Goal: Task Accomplishment & Management: Use online tool/utility

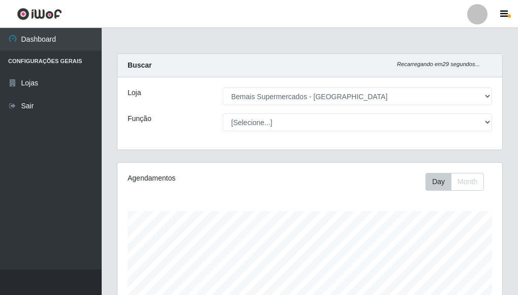
select select "249"
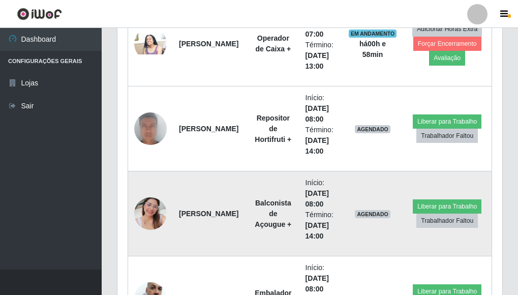
scroll to position [697, 0]
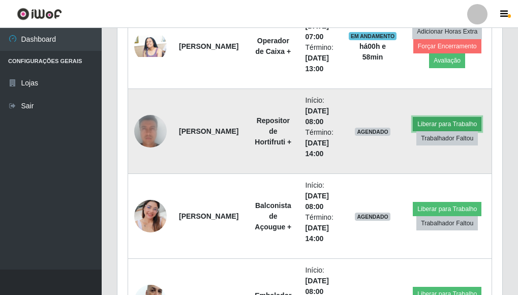
click at [436, 123] on button "Liberar para Trabalho" at bounding box center [447, 124] width 69 height 14
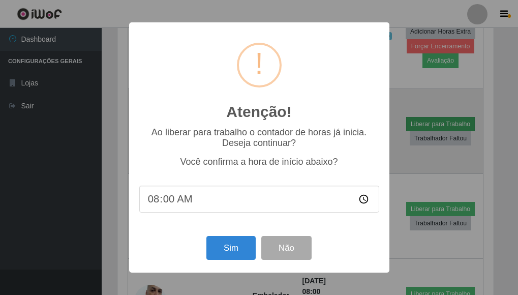
scroll to position [211, 379]
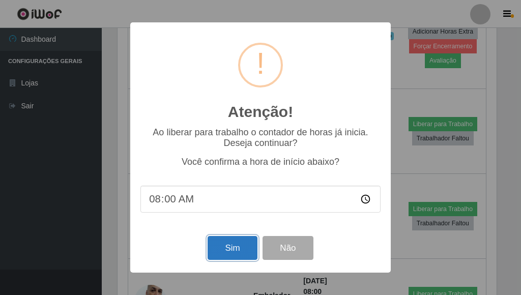
click at [238, 244] on button "Sim" at bounding box center [232, 248] width 49 height 24
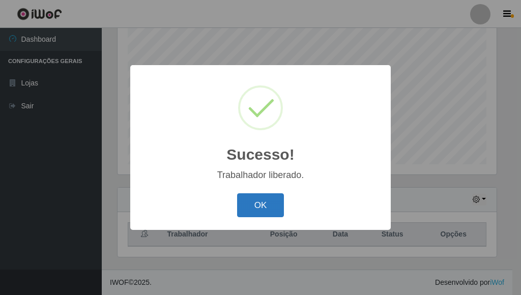
click at [261, 211] on button "OK" at bounding box center [260, 205] width 47 height 24
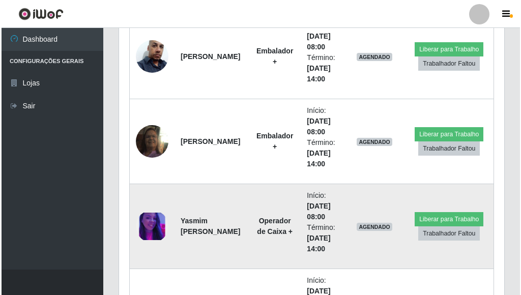
scroll to position [962, 0]
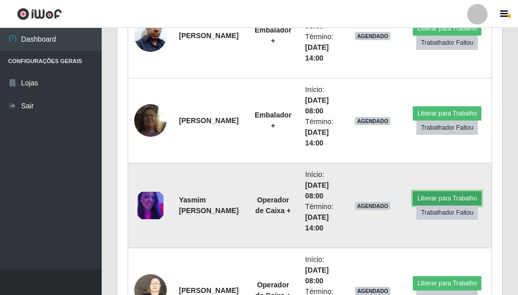
click at [447, 196] on button "Liberar para Trabalho" at bounding box center [447, 198] width 69 height 14
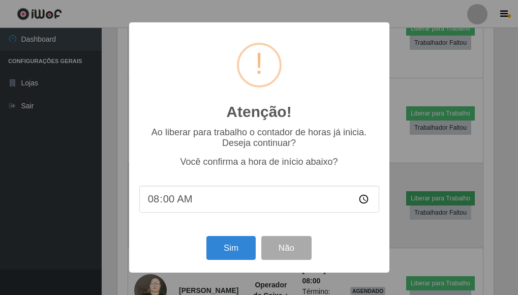
scroll to position [211, 379]
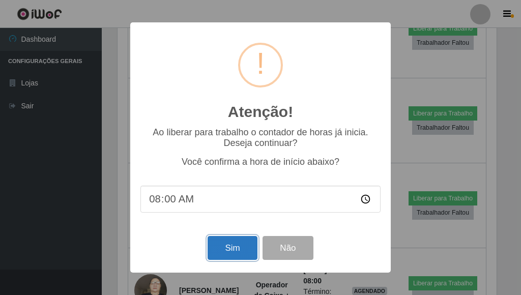
click at [237, 255] on button "Sim" at bounding box center [232, 248] width 49 height 24
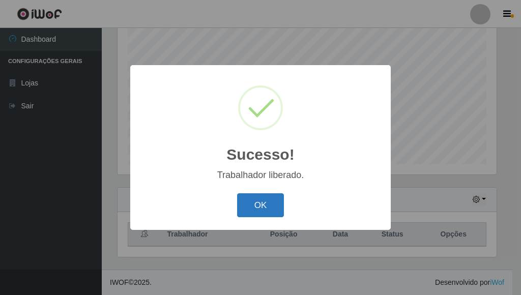
click at [270, 214] on button "OK" at bounding box center [260, 205] width 47 height 24
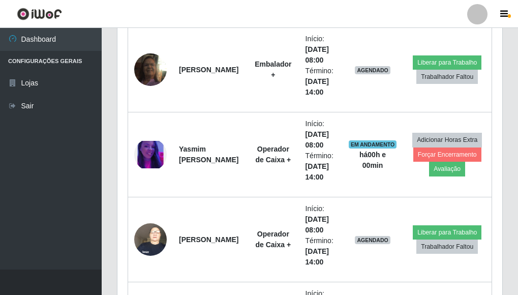
scroll to position [962, 0]
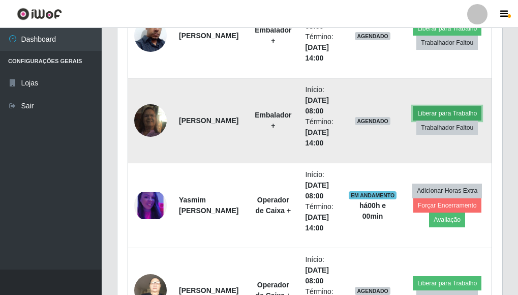
click at [421, 113] on button "Liberar para Trabalho" at bounding box center [447, 113] width 69 height 14
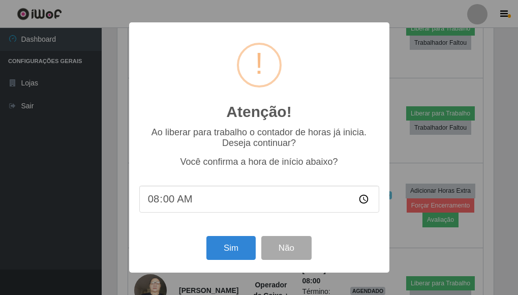
scroll to position [211, 379]
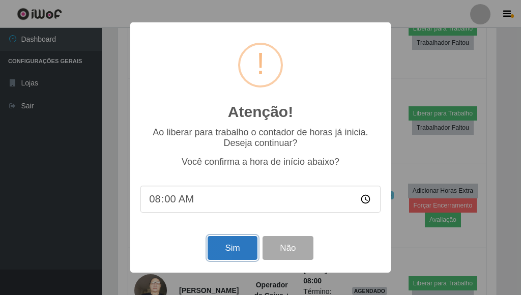
click at [215, 248] on button "Sim" at bounding box center [232, 248] width 49 height 24
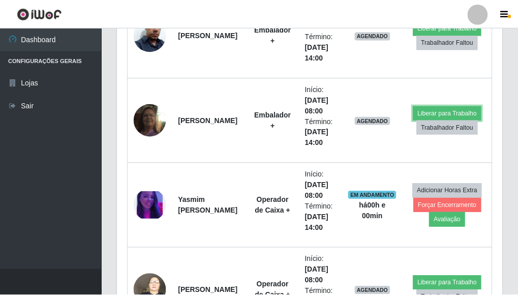
scroll to position [0, 0]
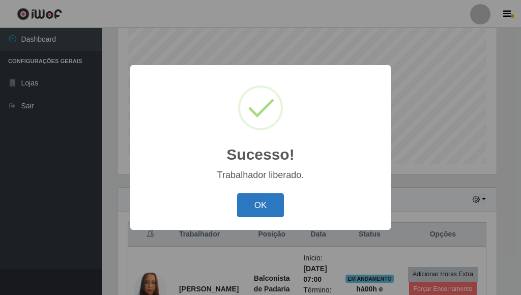
click at [270, 198] on button "OK" at bounding box center [260, 205] width 47 height 24
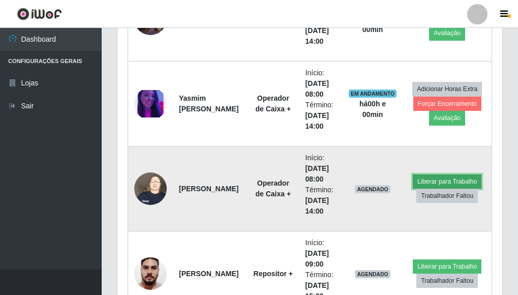
click at [427, 182] on button "Liberar para Trabalho" at bounding box center [447, 181] width 69 height 14
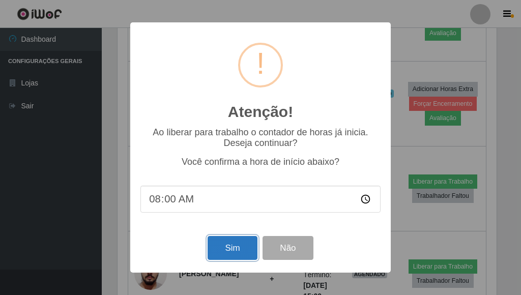
click at [232, 251] on button "Sim" at bounding box center [232, 248] width 49 height 24
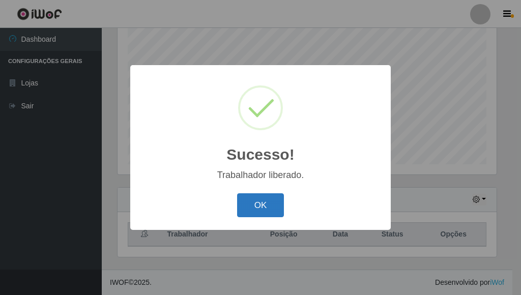
click at [256, 206] on button "OK" at bounding box center [260, 205] width 47 height 24
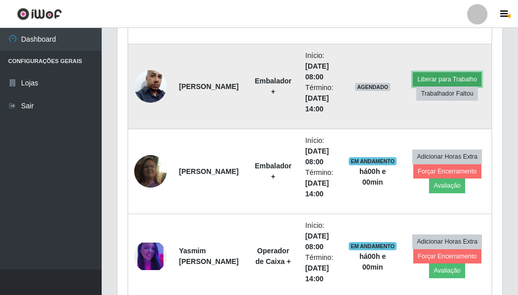
click at [436, 74] on button "Liberar para Trabalho" at bounding box center [447, 79] width 69 height 14
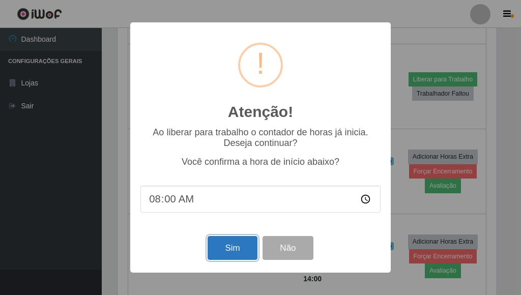
click at [237, 251] on button "Sim" at bounding box center [232, 248] width 49 height 24
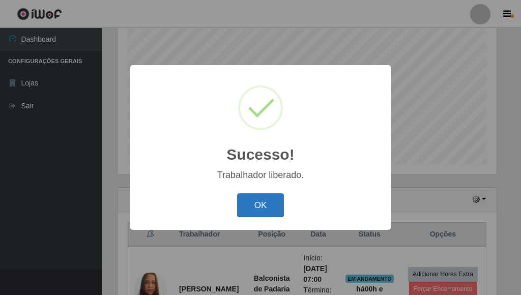
click at [270, 207] on button "OK" at bounding box center [260, 205] width 47 height 24
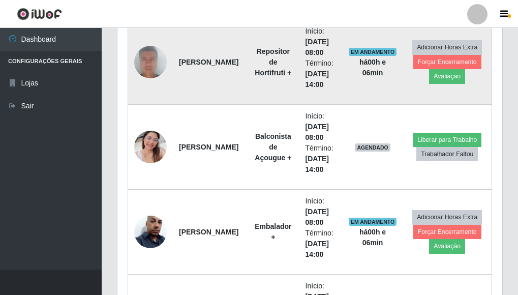
scroll to position [759, 0]
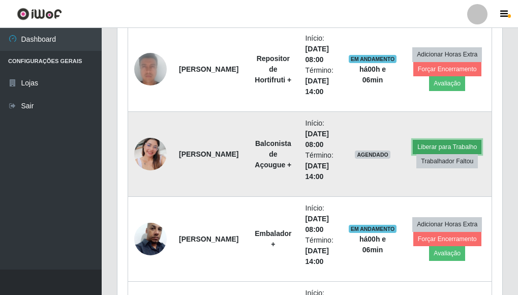
click at [459, 143] on button "Liberar para Trabalho" at bounding box center [447, 147] width 69 height 14
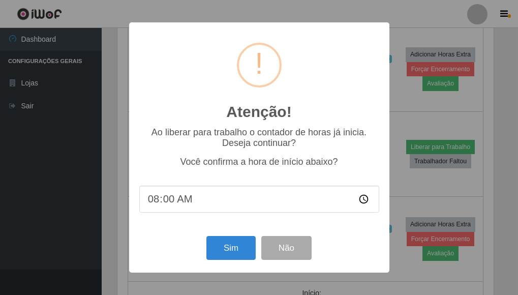
scroll to position [211, 379]
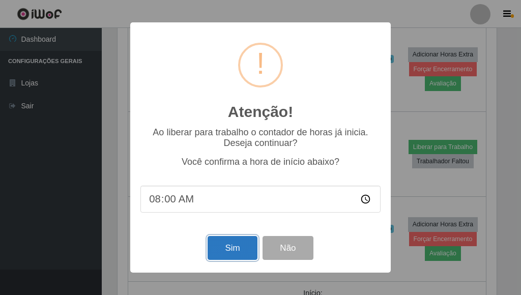
click at [237, 240] on button "Sim" at bounding box center [232, 248] width 49 height 24
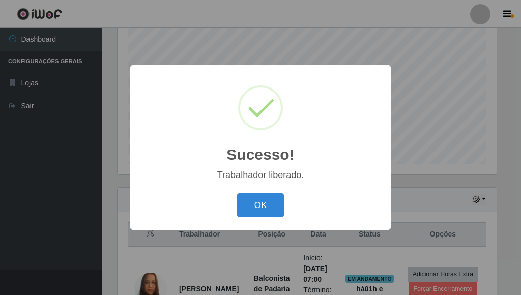
click at [237, 193] on button "OK" at bounding box center [260, 205] width 47 height 24
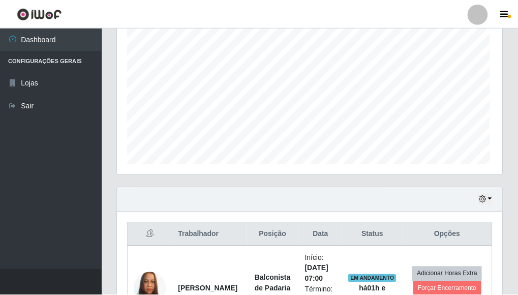
scroll to position [211, 385]
